Goal: Task Accomplishment & Management: Complete application form

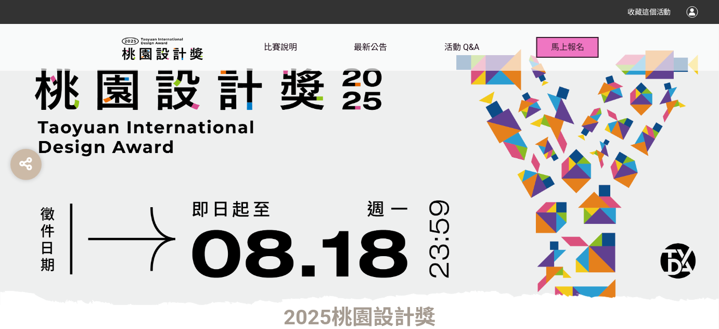
click at [573, 45] on span "馬上報名" at bounding box center [567, 47] width 33 height 10
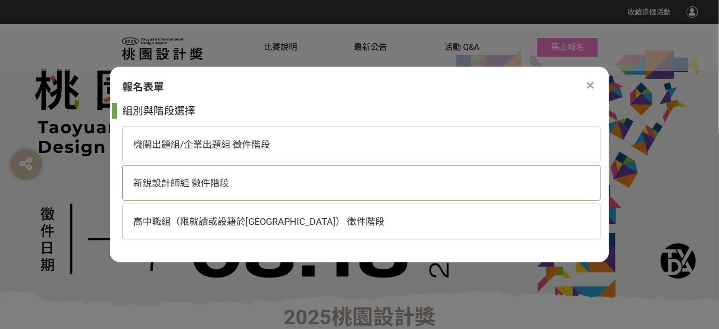
click at [255, 185] on div "新銳設計師組 徵件階段" at bounding box center [361, 183] width 479 height 36
select select "185203:185438"
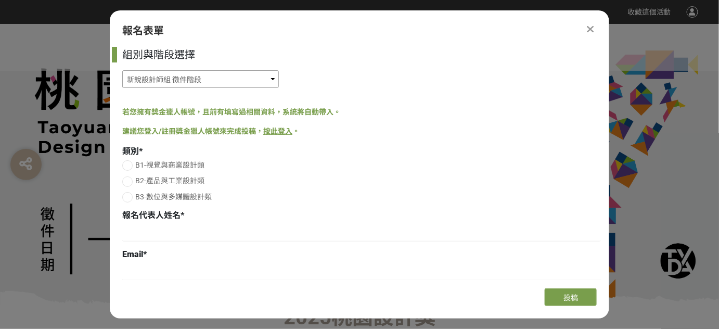
click at [188, 83] on select "機關出題組/企業出題組 徵件階段 新銳設計師組 徵件階段 高中職組（限就讀或設籍於[GEOGRAPHIC_DATA]） 徵件階段" at bounding box center [200, 79] width 157 height 18
click at [122, 70] on select "機關出題組/企業出題組 徵件階段 新銳設計師組 徵件階段 高中職組（限就讀或設籍於[GEOGRAPHIC_DATA]） 徵件階段" at bounding box center [200, 79] width 157 height 18
click at [130, 179] on div at bounding box center [127, 181] width 10 height 10
radio input "true"
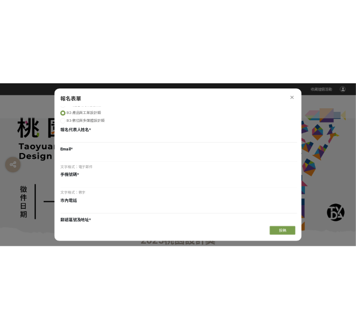
scroll to position [94, 0]
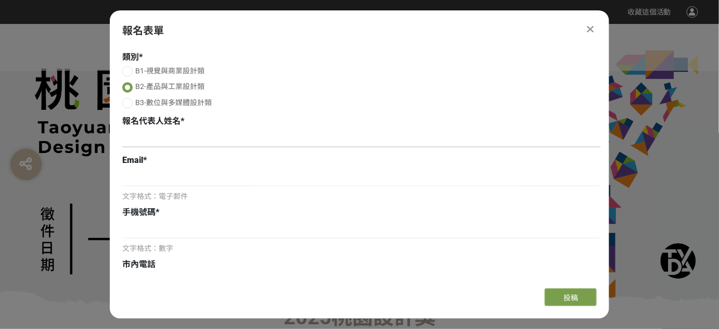
click at [196, 144] on input at bounding box center [361, 139] width 479 height 18
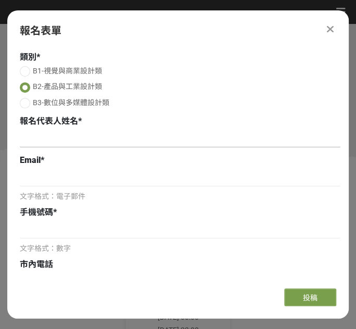
click at [62, 139] on input at bounding box center [180, 139] width 320 height 18
click at [37, 140] on input at bounding box center [180, 139] width 320 height 18
paste input "[PERSON_NAME]"
type input "[PERSON_NAME]"
click at [34, 171] on input at bounding box center [180, 178] width 320 height 18
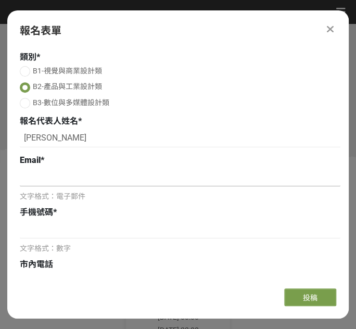
click at [66, 181] on input at bounding box center [180, 178] width 320 height 18
paste input "[EMAIL_ADDRESS][DOMAIN_NAME]"
type input "[EMAIL_ADDRESS][DOMAIN_NAME]"
click at [43, 229] on input at bounding box center [180, 230] width 320 height 18
click at [52, 227] on input at bounding box center [180, 230] width 320 height 18
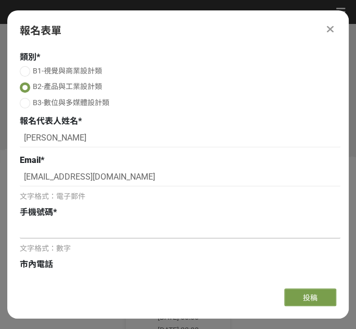
paste input "0972745947"
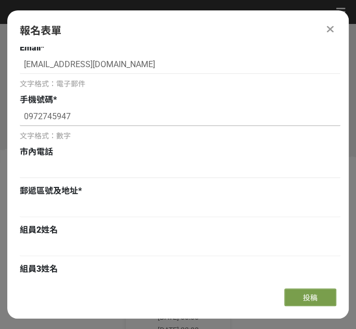
scroll to position [236, 0]
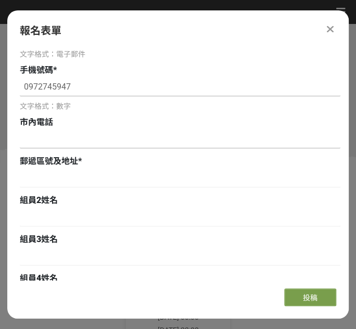
type input "0972745947"
click at [78, 138] on input at bounding box center [180, 140] width 320 height 18
click at [44, 139] on input at bounding box center [180, 140] width 320 height 18
type input "[PHONE_NUMBER]"
click at [50, 177] on input at bounding box center [180, 179] width 320 height 18
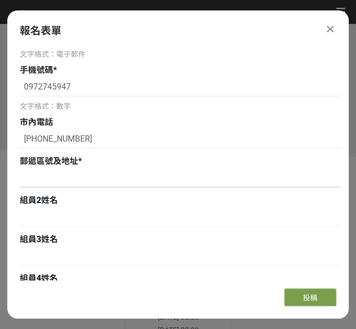
click at [46, 176] on input at bounding box center [180, 179] width 320 height 18
paste input "10671[STREET_ADDRESS]"
click at [207, 176] on input "10671[STREET_ADDRESS]" at bounding box center [180, 179] width 320 height 18
paste input "藝術與造形設計學系"
type input "10671[STREET_ADDRESS] 藝術與造形設計學系"
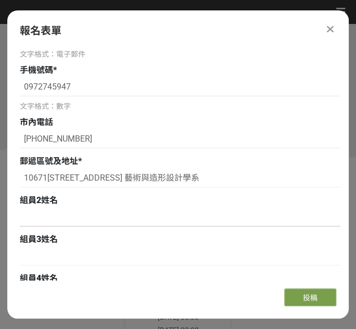
click at [94, 213] on input at bounding box center [180, 218] width 320 height 18
click at [68, 218] on input at bounding box center [180, 218] width 320 height 18
paste input "[PERSON_NAME]"
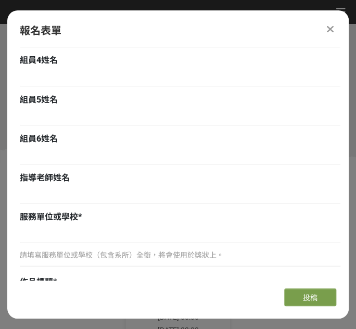
scroll to position [473, 0]
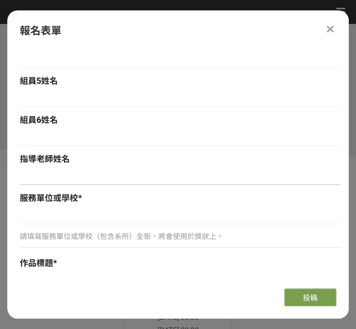
type input "[PERSON_NAME]"
click at [93, 167] on input at bounding box center [180, 176] width 320 height 18
click at [51, 172] on input at bounding box center [180, 176] width 320 height 18
paste input "[PERSON_NAME]老師"
type input "[PERSON_NAME]"
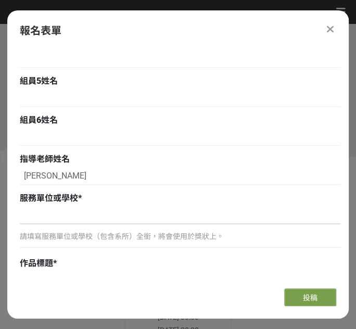
click at [63, 213] on input at bounding box center [180, 215] width 320 height 18
paste input "國立臺北教育大學"
click at [123, 221] on input "國立臺北教育大學" at bounding box center [180, 215] width 320 height 18
paste input "藝術與造形設計學系"
type input "國立臺北教育大學 藝術與造形設計學系"
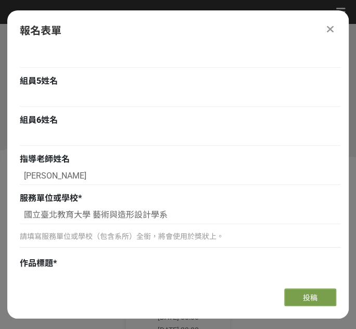
click at [115, 239] on p "請填寫服務單位或學校（包含系所）全銜，將會使用於獎狀上。" at bounding box center [180, 235] width 320 height 11
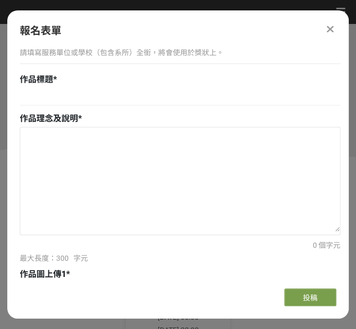
scroll to position [662, 0]
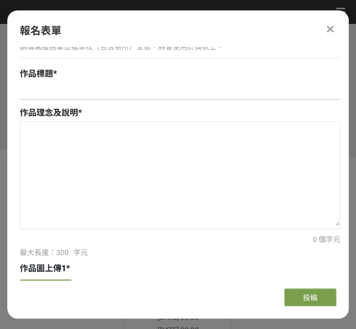
click at [58, 89] on input at bounding box center [180, 91] width 320 height 18
type input "C.Clipper"
click at [60, 127] on textarea at bounding box center [179, 174] width 319 height 104
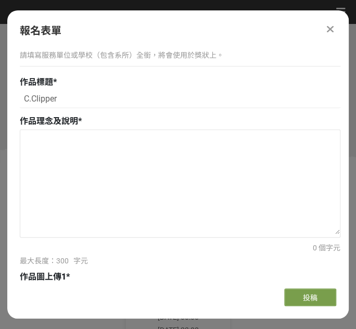
scroll to position [567, 0]
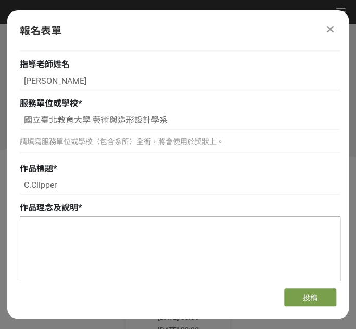
click at [71, 232] on textarea at bounding box center [179, 268] width 319 height 104
paste textarea "此款指甲剪結合了印章功能，讓孩童在真實使用刀片前，能夠通過印章在指甲上練習，逐步熟悉指甲的形狀和操作的穩定性。當孩童能夠精確地在指甲上蓋出標記，並自信地模擬剪…"
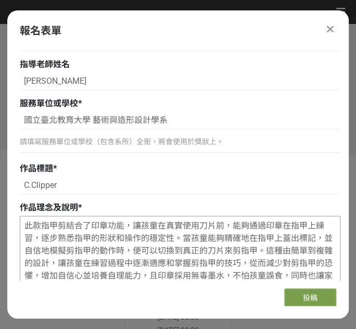
scroll to position [592, 0]
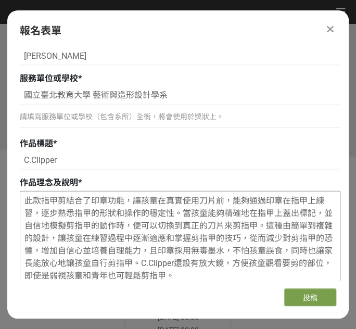
drag, startPoint x: 67, startPoint y: 201, endPoint x: 22, endPoint y: 201, distance: 44.2
click at [22, 201] on textarea "此款指甲剪結合了印章功能，讓孩童在真實使用刀片前，能夠通過印章在指甲上練習，逐步熟悉指甲的形狀和操作的穩定性。當孩童能夠精確地在指甲上蓋出標記，並自信地模擬剪…" at bounding box center [179, 243] width 319 height 104
type textarea "此款指甲剪結合了印章功能，讓孩童在真實使用刀片前，能夠通過印章在指甲上練習，逐步熟悉指甲的形狀和操作的穩定性。當孩童能夠精確地在指甲上蓋出標記，並自信地模擬剪…"
click at [114, 181] on div "作品理念及說明 *" at bounding box center [180, 182] width 320 height 12
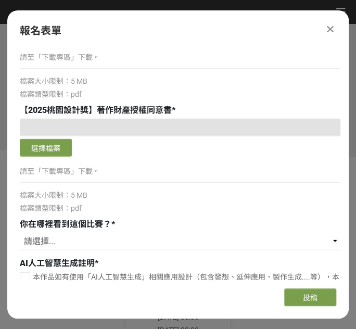
scroll to position [1680, 0]
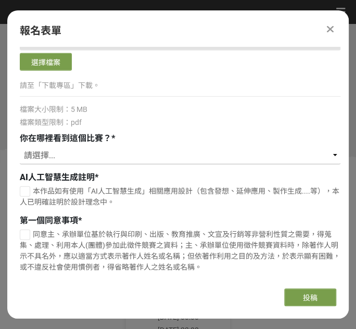
click at [133, 151] on select "請選擇... 獎金獵人網站 Facebook / Instagram 校園講座 / 老師系上推薦 電子郵件 海報 其他" at bounding box center [180, 156] width 320 height 18
select select "校園講座 / 老師系上推薦"
click at [20, 147] on select "請選擇... 獎金獵人網站 Facebook / Instagram 校園講座 / 老師系上推薦 電子郵件 海報 其他" at bounding box center [180, 156] width 320 height 18
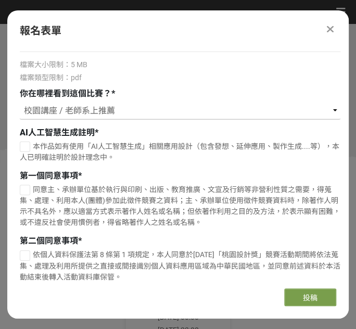
scroll to position [1727, 0]
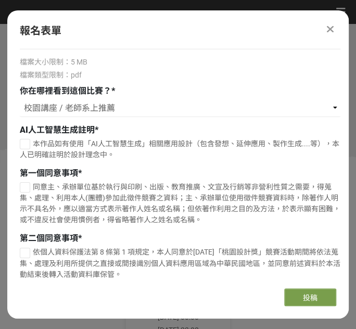
click at [29, 143] on div at bounding box center [25, 144] width 10 height 10
checkbox input "true"
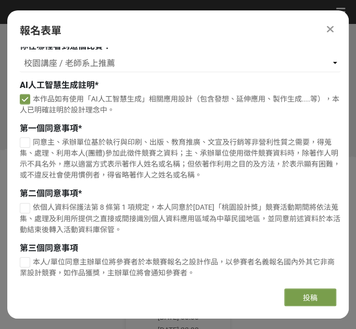
scroll to position [1774, 0]
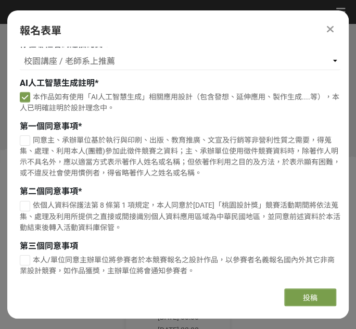
click at [27, 137] on div at bounding box center [25, 140] width 10 height 10
checkbox input "true"
click at [28, 201] on div at bounding box center [25, 206] width 10 height 10
checkbox input "true"
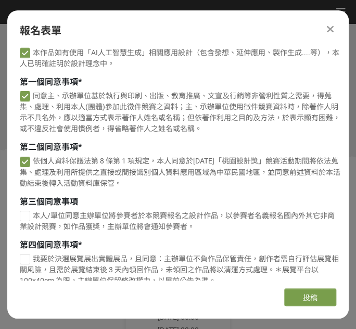
scroll to position [1821, 0]
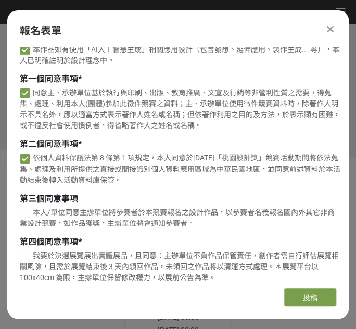
click at [28, 209] on div at bounding box center [25, 213] width 10 height 10
checkbox input "true"
click at [30, 250] on label "我要於決選展覽展出實體展品，且同意：主辦單位不負作品保管責任，創作者需自行評估展覽相關風險，且需於展覽結束後 3 天內領回作品，未領回之作品將以清運方式處理。…" at bounding box center [180, 266] width 320 height 33
click at [27, 252] on input "我要於決選展覽展出實體展品，且同意：主辦單位不負作品保管責任，創作者需自行評估展覽相關風險，且需於展覽結束後 3 天內領回作品，未領回之作品將以清運方式處理。…" at bounding box center [23, 255] width 7 height 7
checkbox input "false"
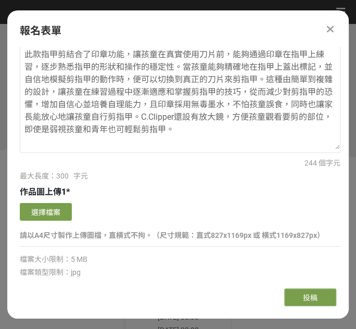
scroll to position [759, 0]
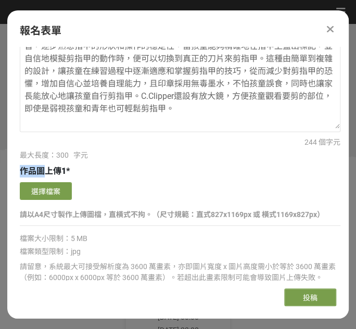
drag, startPoint x: 23, startPoint y: 166, endPoint x: 42, endPoint y: 165, distance: 18.8
click at [42, 166] on span "作品圖上傳1" at bounding box center [43, 171] width 46 height 10
copy span "作品圖"
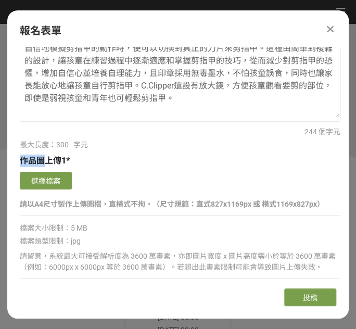
scroll to position [806, 0]
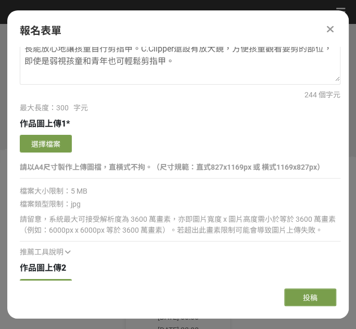
click at [171, 152] on div "選擇檔案" at bounding box center [180, 145] width 320 height 20
click at [229, 177] on div "請以A4尺寸製作上傳圖檔，直橫式不拘。（尺寸規範：直式827x1169px 或 橫式1169x827px）" at bounding box center [180, 172] width 320 height 24
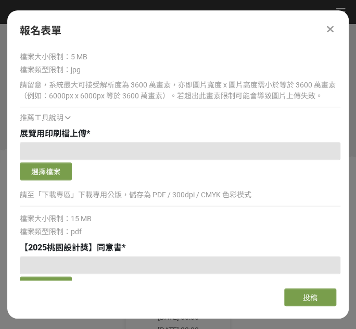
scroll to position [1232, 0]
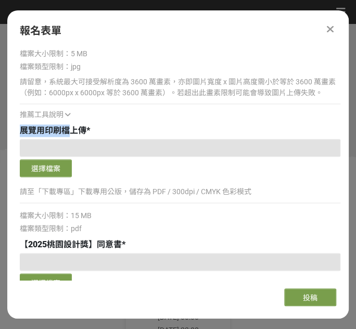
drag, startPoint x: 21, startPoint y: 129, endPoint x: 72, endPoint y: 128, distance: 51.5
click at [72, 128] on span "展覽用印刷檔上傳" at bounding box center [53, 130] width 67 height 10
copy span "展覽用印刷檔"
click at [257, 102] on div "請留意，系統最大可接受解析度為 3600 萬畫素，亦即圖片寬度 x 圖片高度需小於等於 3600 萬畫素（例如：6000px x 6000px 等於 3600…" at bounding box center [180, 97] width 320 height 46
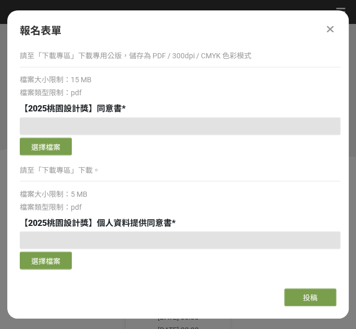
scroll to position [1374, 0]
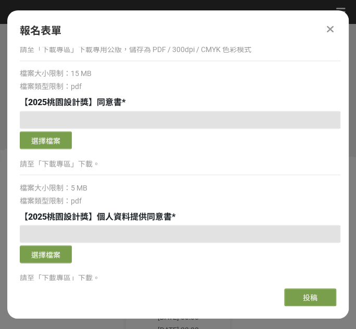
click at [235, 152] on div "選擇檔案 請至「下載專區」下載。 檔案大小限制：5 MB 檔案類型限制：pdf" at bounding box center [180, 158] width 320 height 95
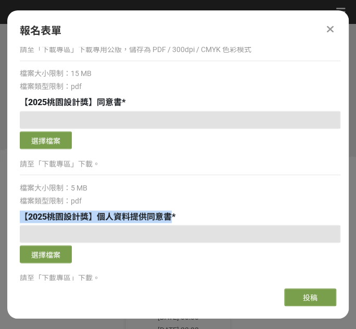
drag, startPoint x: 21, startPoint y: 213, endPoint x: 170, endPoint y: 207, distance: 149.4
copy span "【2025桃園設計獎】個人資料提供同意書"
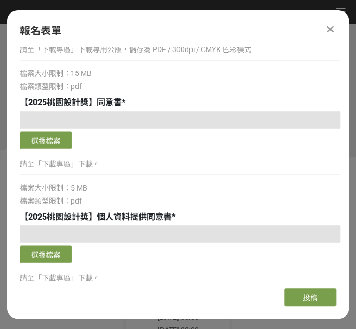
click at [227, 158] on p "請至「下載專區」下載。" at bounding box center [180, 163] width 320 height 11
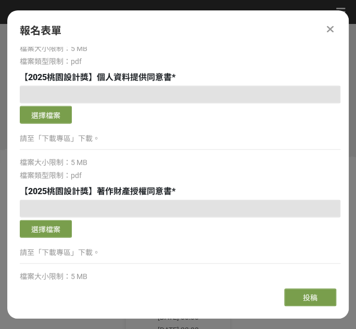
scroll to position [1516, 0]
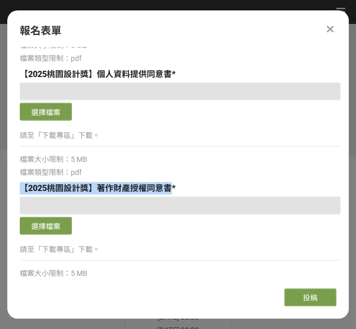
drag, startPoint x: 23, startPoint y: 185, endPoint x: 172, endPoint y: 179, distance: 149.4
copy span "【2025桃園設計獎】著作財產授權同意書"
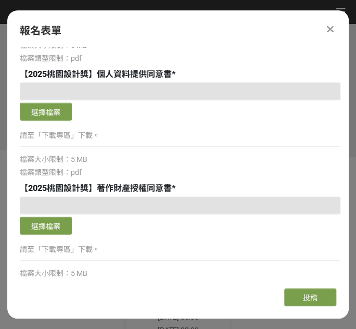
click at [208, 146] on hr at bounding box center [180, 146] width 320 height 1
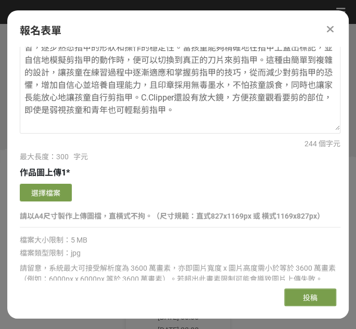
scroll to position [759, 0]
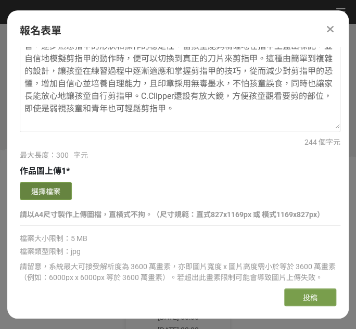
click at [57, 191] on button "選擇檔案" at bounding box center [46, 191] width 52 height 18
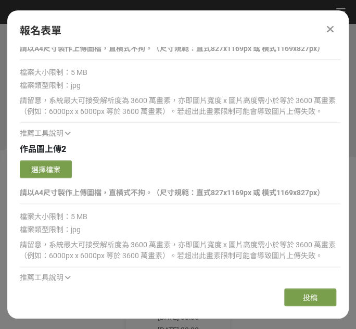
scroll to position [1137, 0]
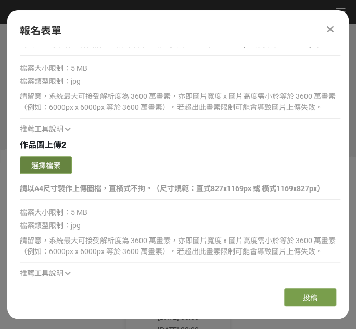
click at [67, 165] on button "選擇檔案" at bounding box center [46, 165] width 52 height 18
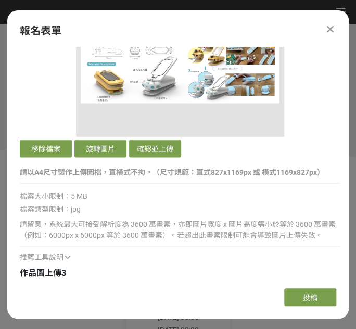
scroll to position [1421, 0]
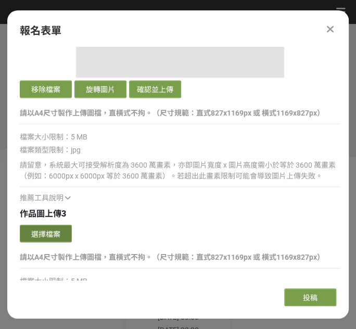
click at [47, 232] on button "選擇檔案" at bounding box center [46, 233] width 52 height 18
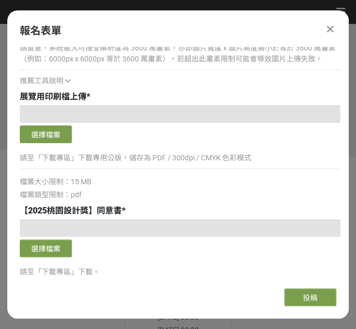
scroll to position [1894, 0]
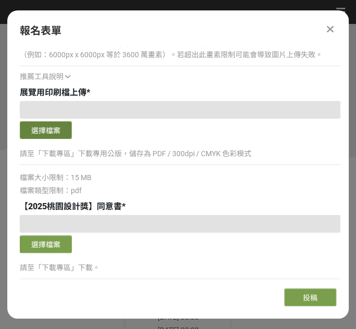
click at [62, 131] on button "選擇檔案" at bounding box center [46, 130] width 52 height 18
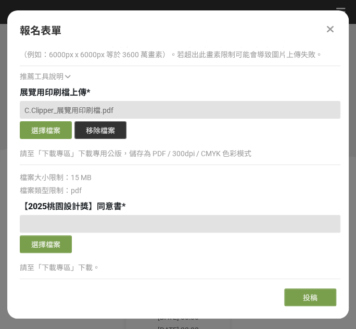
click at [102, 132] on button "移除檔案" at bounding box center [100, 130] width 52 height 18
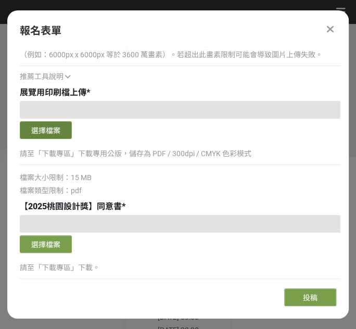
click at [59, 130] on button "選擇檔案" at bounding box center [46, 130] width 52 height 18
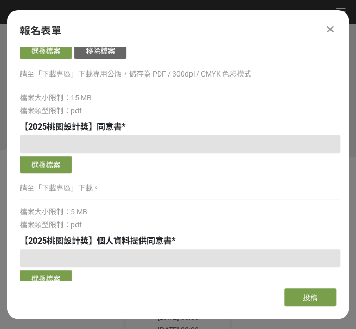
scroll to position [1989, 0]
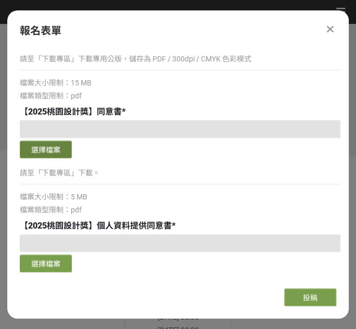
click at [55, 153] on button "選擇檔案" at bounding box center [46, 149] width 52 height 18
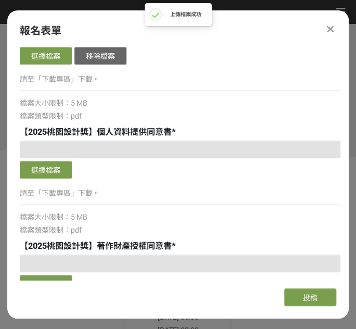
scroll to position [2084, 0]
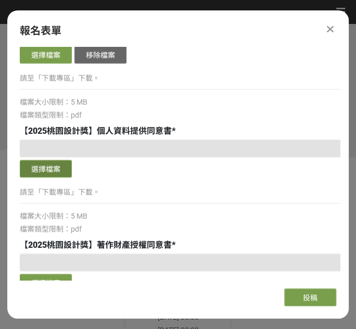
click at [57, 169] on button "選擇檔案" at bounding box center [46, 169] width 52 height 18
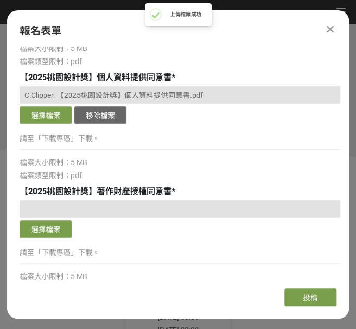
scroll to position [2178, 0]
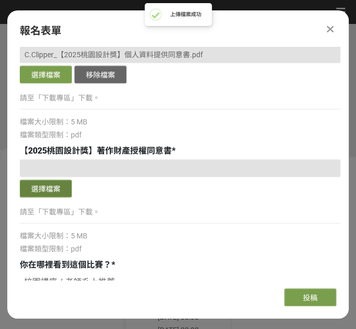
click at [38, 185] on button "選擇檔案" at bounding box center [46, 188] width 52 height 18
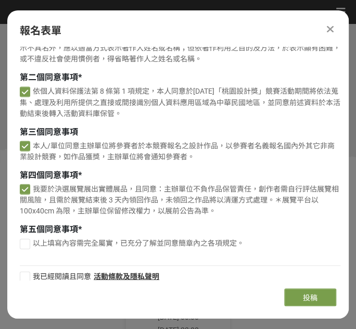
scroll to position [2519, 0]
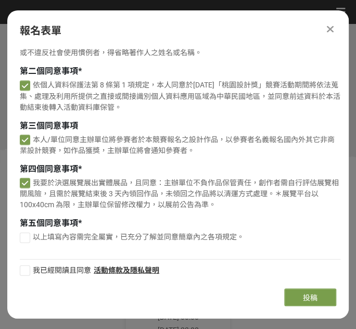
click at [32, 237] on label "以上填寫內容需完全屬實，已充分了解並同意簡章內之各項規定。" at bounding box center [180, 237] width 320 height 11
click at [27, 237] on input "以上填寫內容需完全屬實，已充分了解並同意簡章內之各項規定。" at bounding box center [23, 237] width 7 height 7
checkbox input "false"
click at [24, 275] on div "組別與階段選擇 機關出題組/企業出題組 徵件階段 新銳設計師組 徵件階段 高中職組（限就讀或設籍於[GEOGRAPHIC_DATA]） 徵件階段 若您擁有獎金…" at bounding box center [177, 163] width 341 height 233
click at [26, 269] on div at bounding box center [25, 270] width 10 height 10
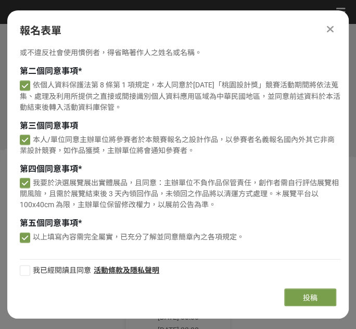
checkbox input "true"
click at [315, 301] on span "投稿" at bounding box center [310, 297] width 15 height 8
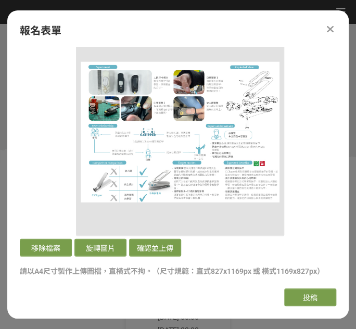
scroll to position [1620, 0]
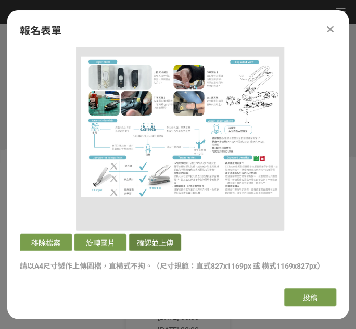
click at [158, 242] on button "確認並上傳" at bounding box center [155, 243] width 52 height 18
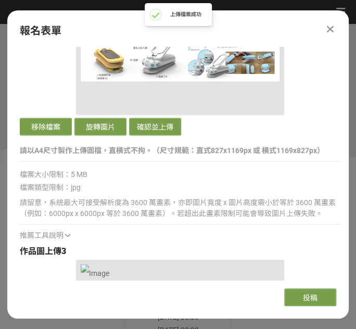
scroll to position [1383, 0]
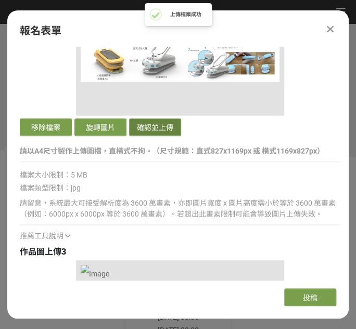
click at [171, 124] on button "確認並上傳" at bounding box center [155, 127] width 52 height 18
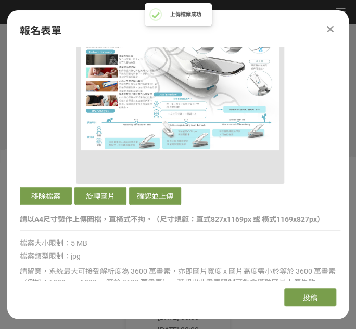
scroll to position [958, 0]
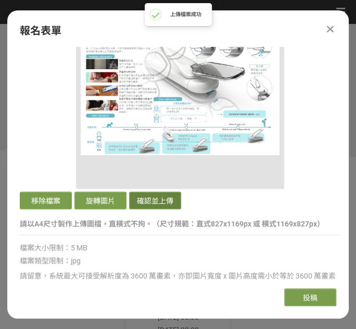
click at [159, 201] on button "確認並上傳" at bounding box center [155, 200] width 52 height 18
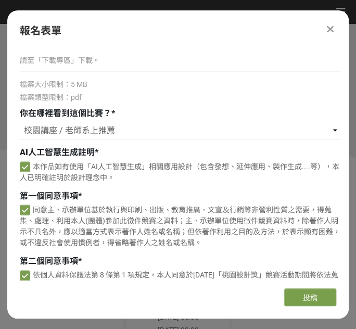
scroll to position [2519, 0]
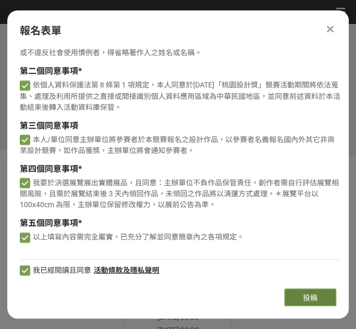
click at [313, 296] on span "投稿" at bounding box center [310, 297] width 15 height 8
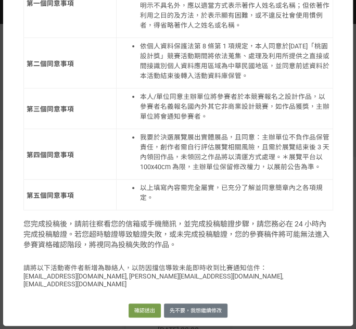
scroll to position [1136, 0]
click at [147, 310] on button "確認送出" at bounding box center [145, 310] width 32 height 15
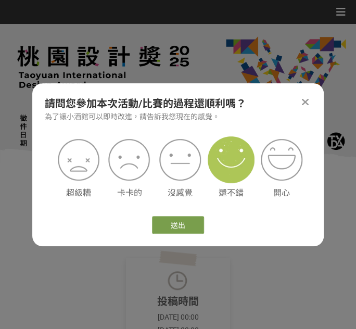
click at [241, 169] on img at bounding box center [231, 159] width 47 height 47
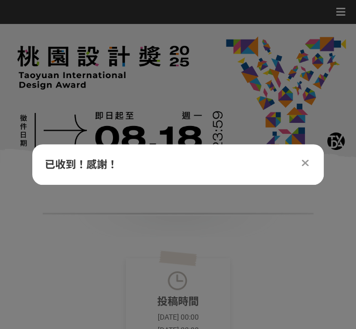
click at [222, 115] on div at bounding box center [178, 93] width 356 height 139
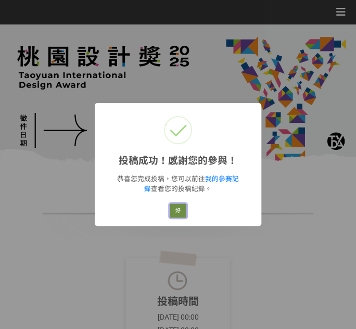
click at [183, 209] on button "好" at bounding box center [178, 210] width 17 height 15
